Goal: Task Accomplishment & Management: Manage account settings

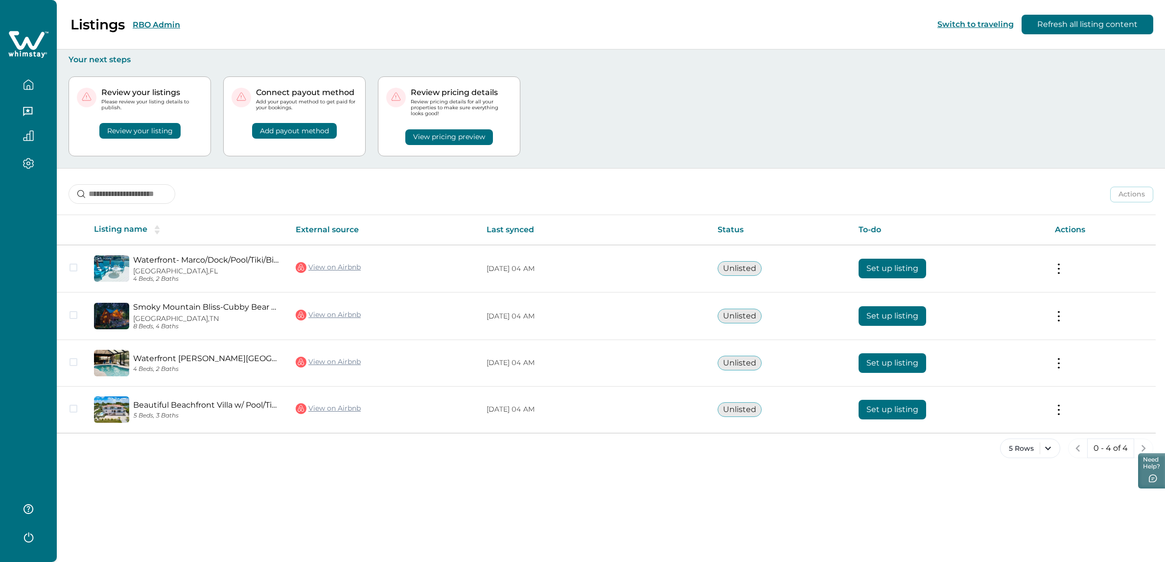
click at [164, 24] on button "RBO Admin" at bounding box center [156, 24] width 47 height 9
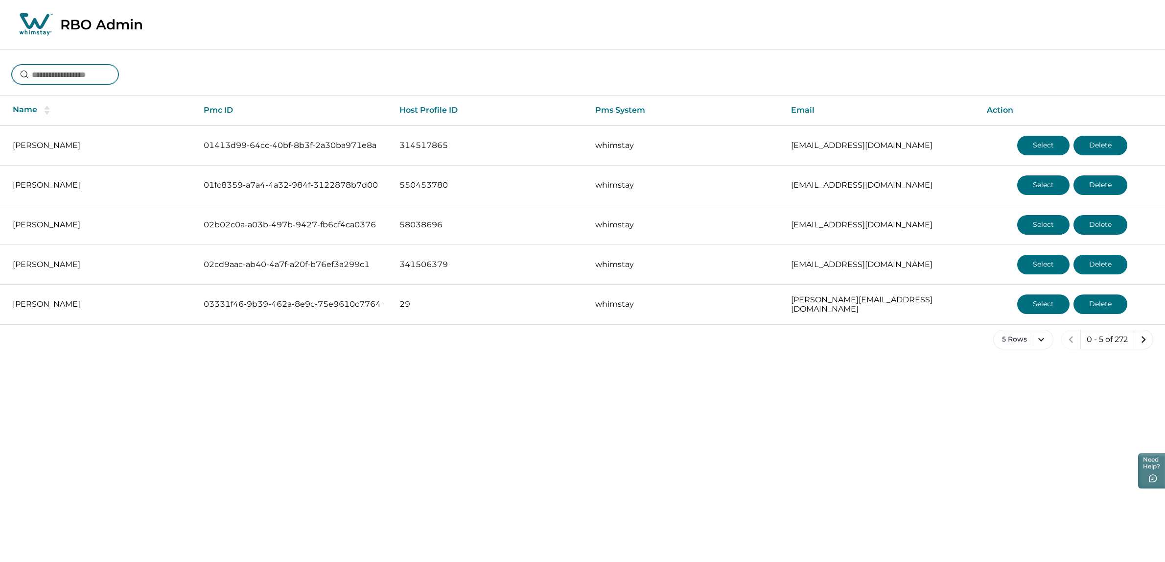
click at [108, 78] on input at bounding box center [65, 75] width 107 height 20
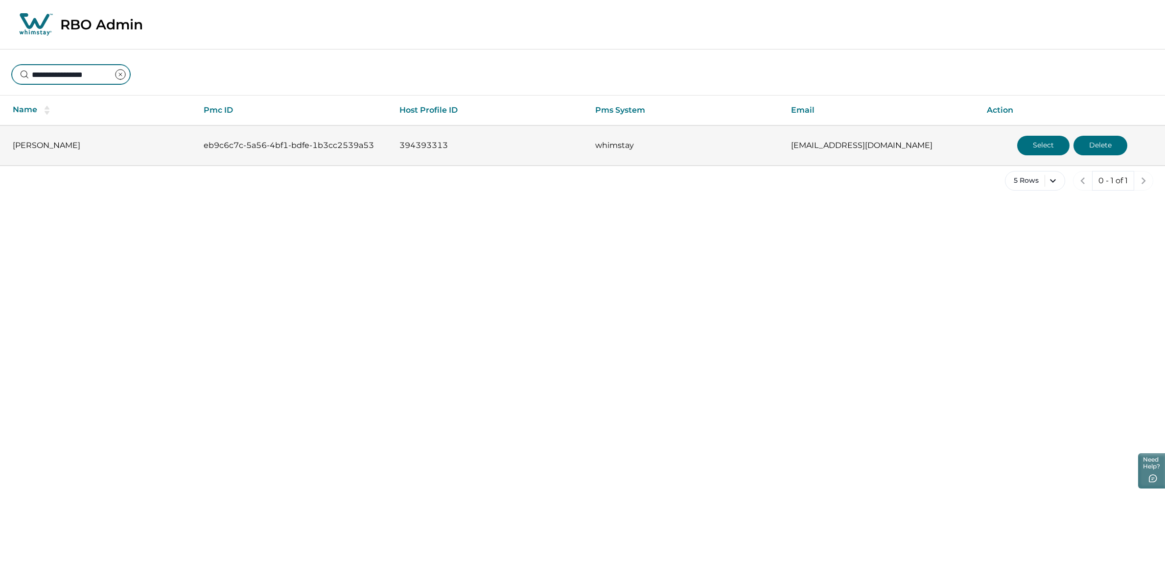
type input "**********"
click at [1032, 144] on button "Select" at bounding box center [1044, 146] width 52 height 20
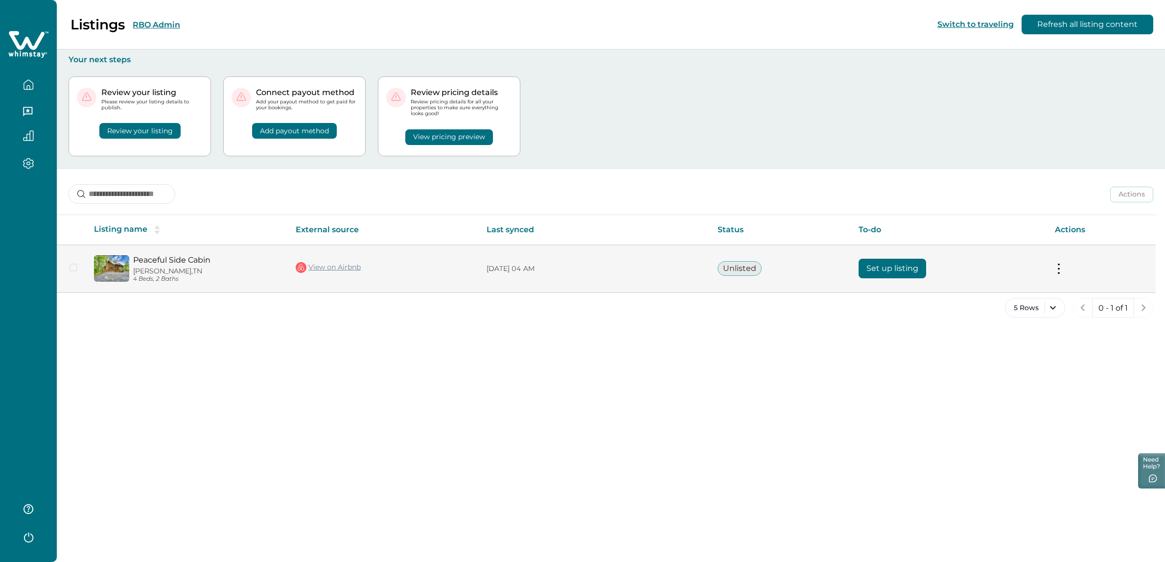
click at [741, 282] on td "Unlisted" at bounding box center [780, 268] width 141 height 47
click at [891, 263] on button "Set up listing" at bounding box center [893, 269] width 68 height 20
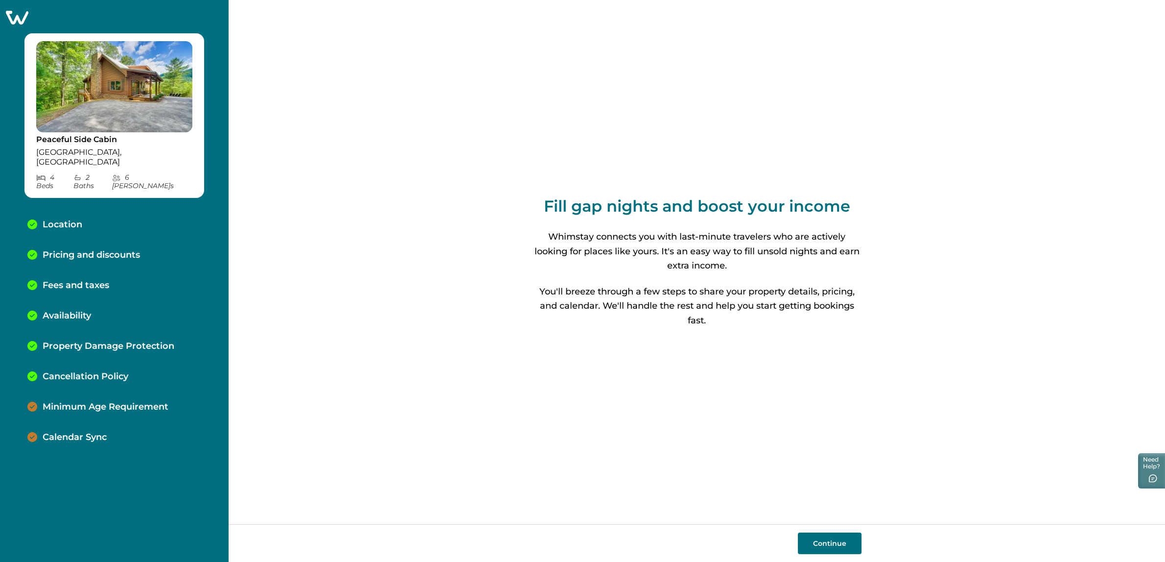
click at [142, 402] on p "Minimum Age Requirement" at bounding box center [106, 407] width 126 height 11
